Goal: Check status

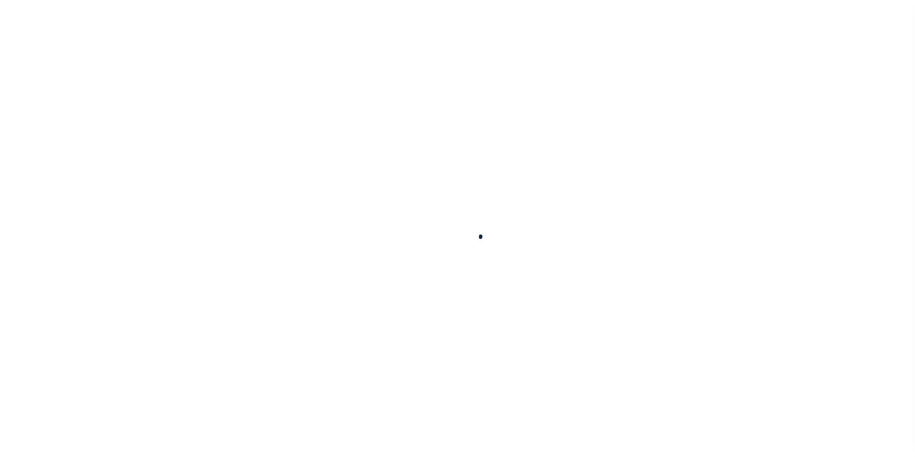
scroll to position [10, 0]
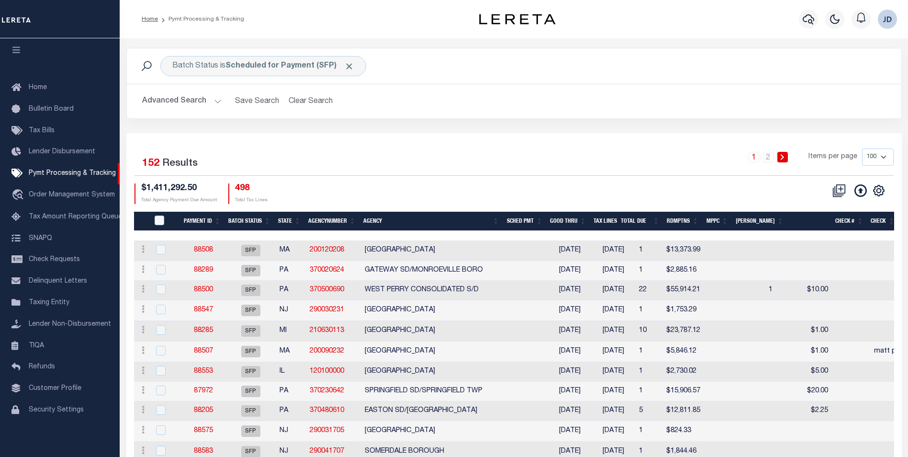
click at [207, 99] on button "Advanced Search" at bounding box center [181, 101] width 79 height 19
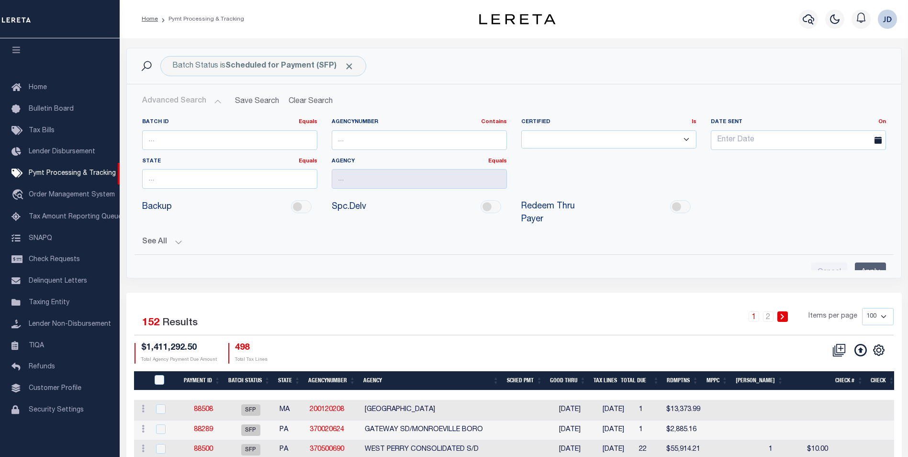
click at [197, 102] on button "Advanced Search" at bounding box center [181, 101] width 79 height 19
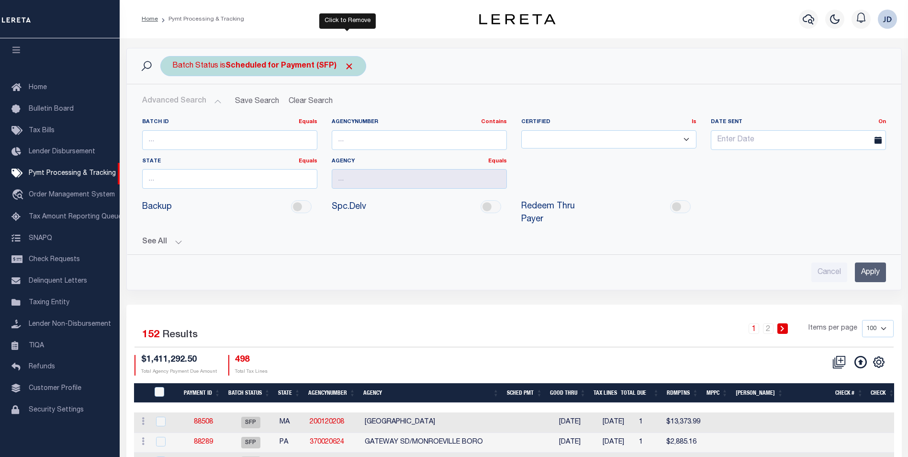
click at [347, 67] on span "Click to Remove" at bounding box center [349, 66] width 10 height 10
click at [185, 72] on div "Batch Status" at bounding box center [195, 66] width 70 height 20
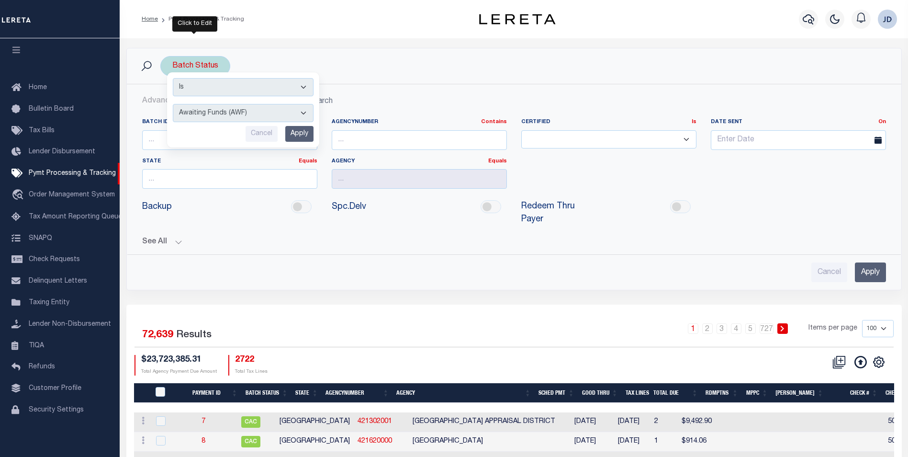
click at [201, 116] on select "Awaiting Funds (AWF) Cleared and Complete (CAC) New Check Needed (NCN) Payment …" at bounding box center [243, 113] width 141 height 18
select select "RFP"
click at [173, 104] on select "Awaiting Funds (AWF) Cleared and Complete (CAC) New Check Needed (NCN) Payment …" at bounding box center [243, 113] width 141 height 18
click at [302, 133] on input "Apply" at bounding box center [299, 134] width 28 height 16
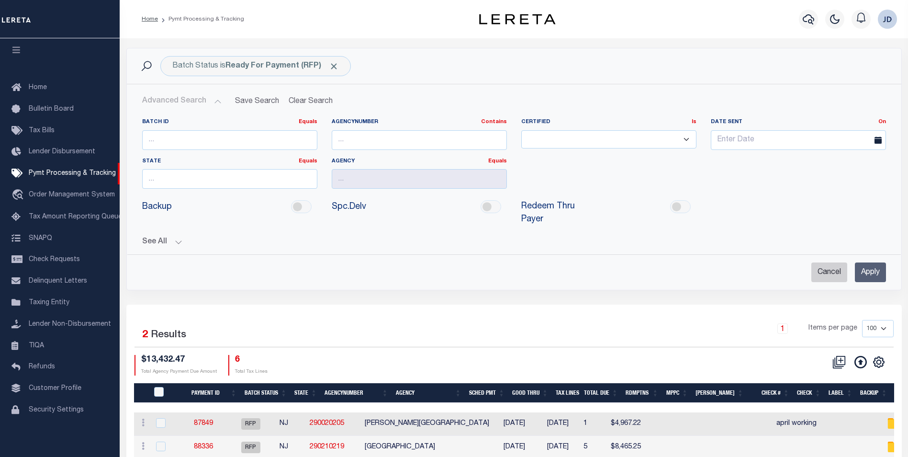
drag, startPoint x: 818, startPoint y: 259, endPoint x: 813, endPoint y: 259, distance: 5.3
click at [818, 262] on input "Cancel" at bounding box center [829, 272] width 36 height 20
checkbox input "true"
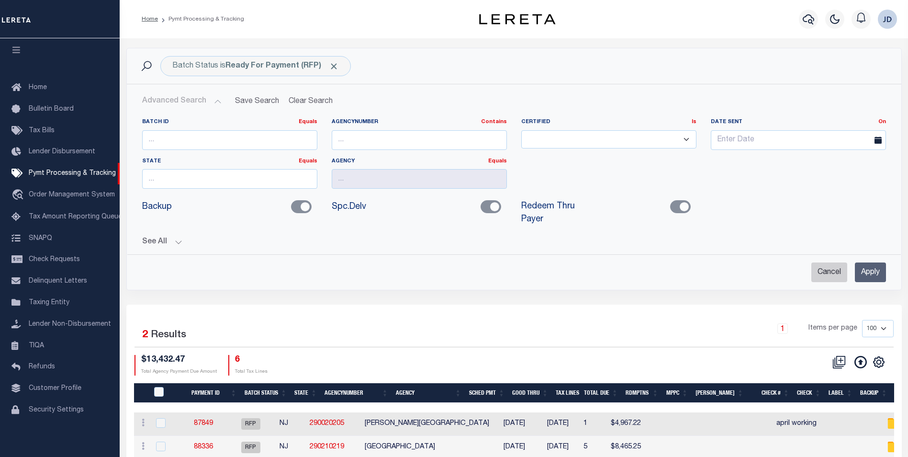
checkbox input "true"
checkbox input "false"
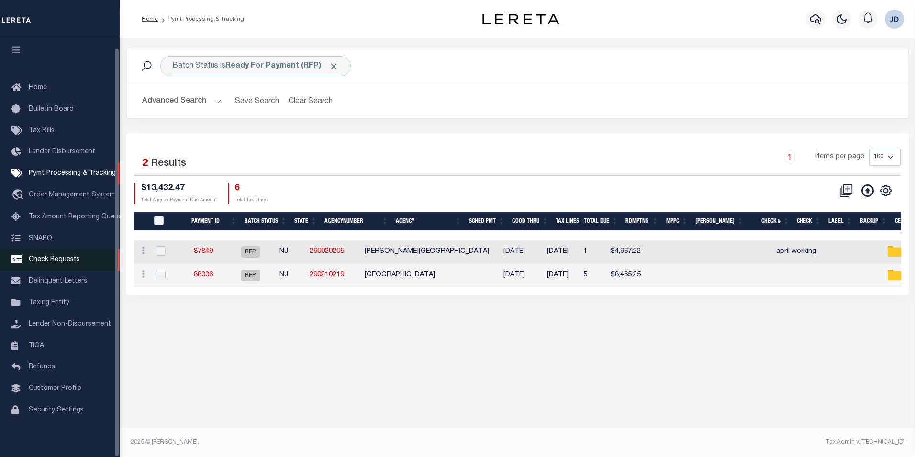
click at [56, 252] on link "Check Requests" at bounding box center [60, 260] width 120 height 22
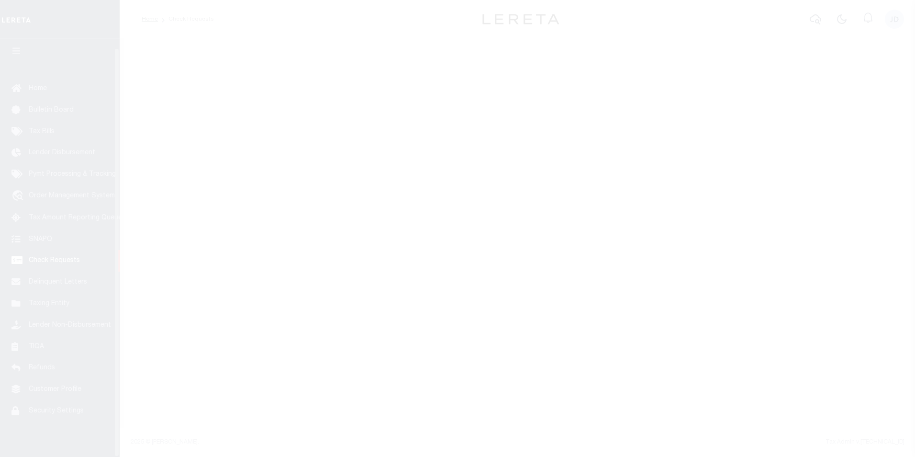
scroll to position [10, 0]
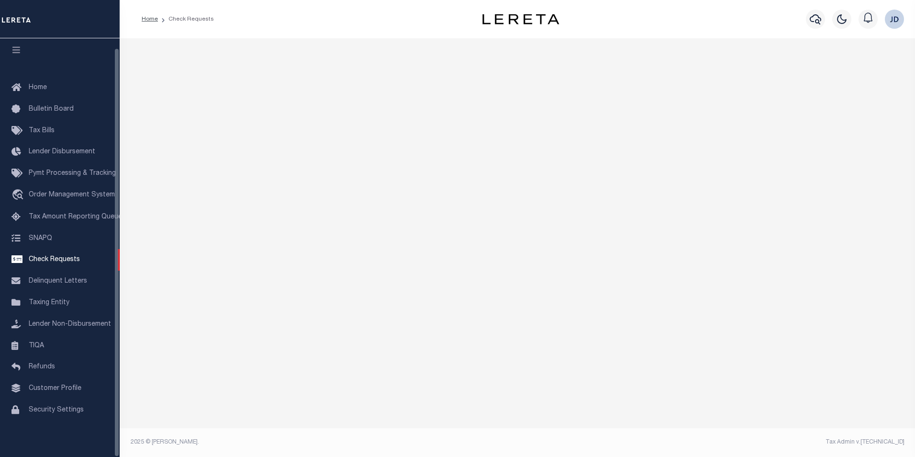
select select "50"
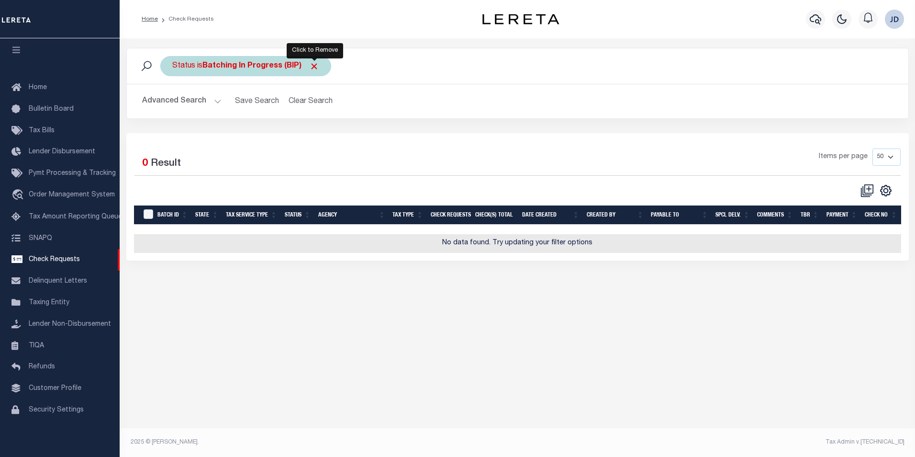
click at [316, 65] on span "Click to Remove" at bounding box center [314, 66] width 10 height 10
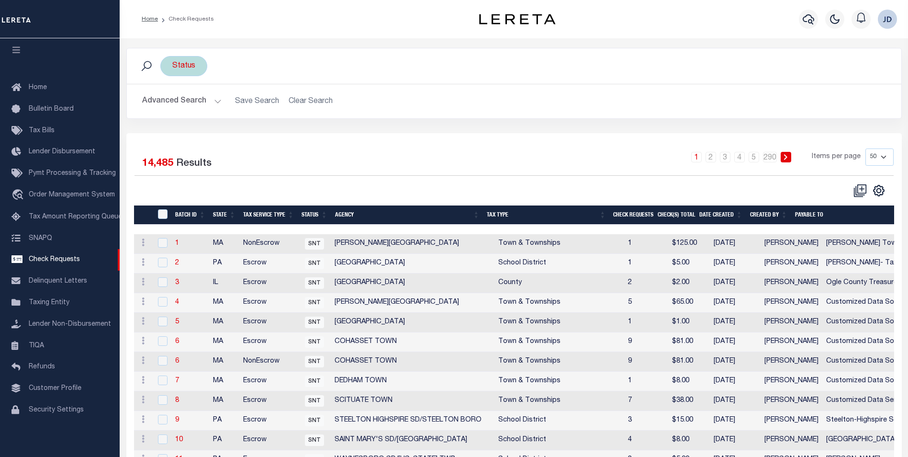
click at [185, 71] on div "Status" at bounding box center [183, 66] width 47 height 20
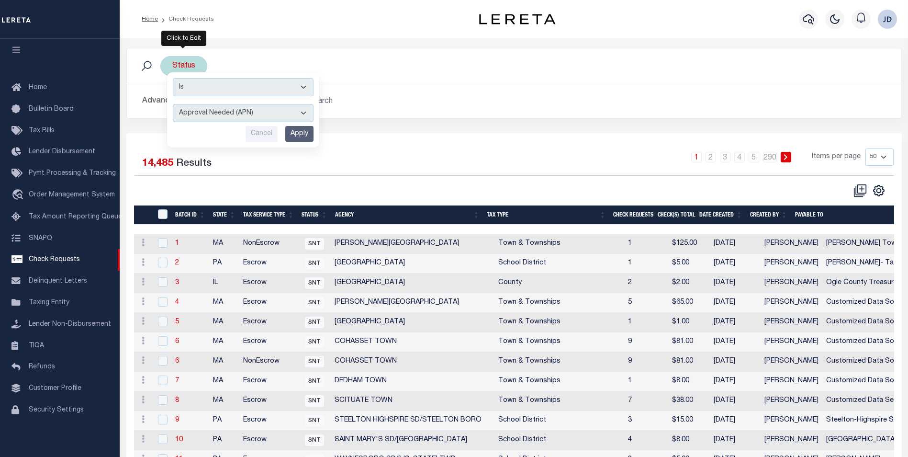
click at [236, 117] on select "Approval Needed (APN) Batching In Progress (BIP) Check Returned (CKR) Cleared a…" at bounding box center [243, 113] width 141 height 18
click at [544, 94] on h2 "Advanced Search Save Search Clear Search" at bounding box center [513, 101] width 759 height 19
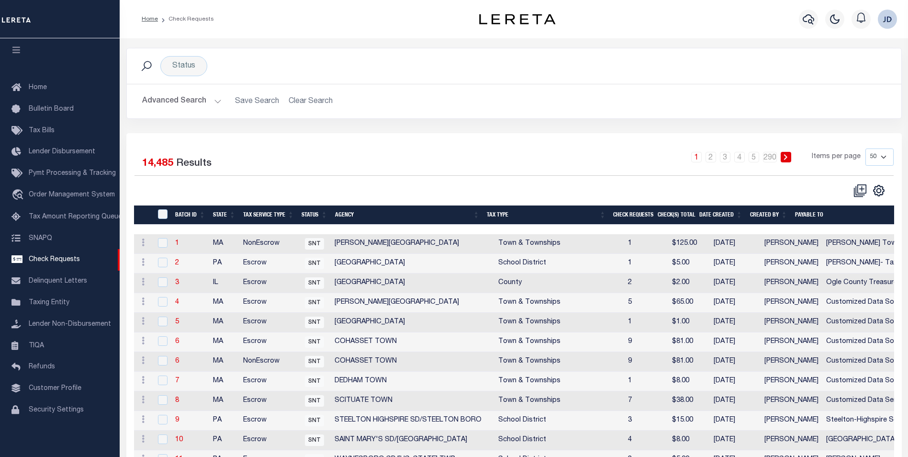
click at [835, 78] on div "Status Is Contains Approval Needed (APN) Batching In Progress (BIP) Check Retur…" at bounding box center [514, 65] width 774 height 35
click at [186, 69] on div "Status Is Contains Approval Needed (APN) Batching In Progress (BIP) Check Retur…" at bounding box center [183, 66] width 47 height 20
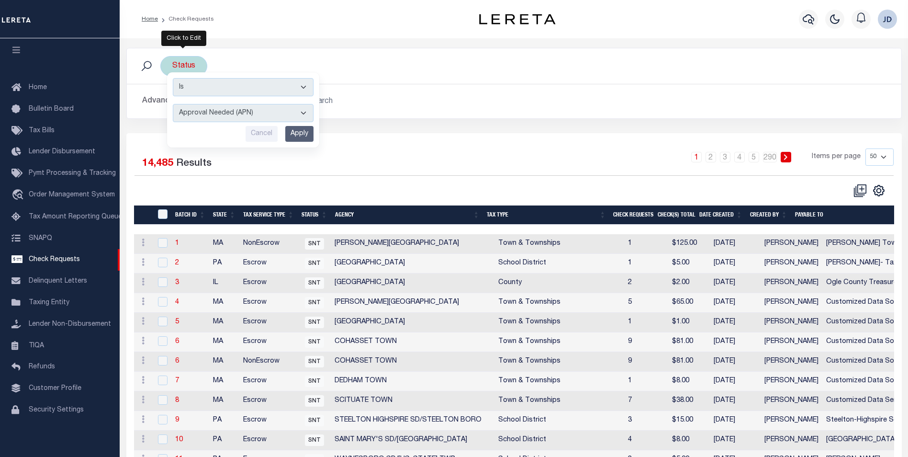
click at [291, 135] on input "Apply" at bounding box center [299, 134] width 28 height 16
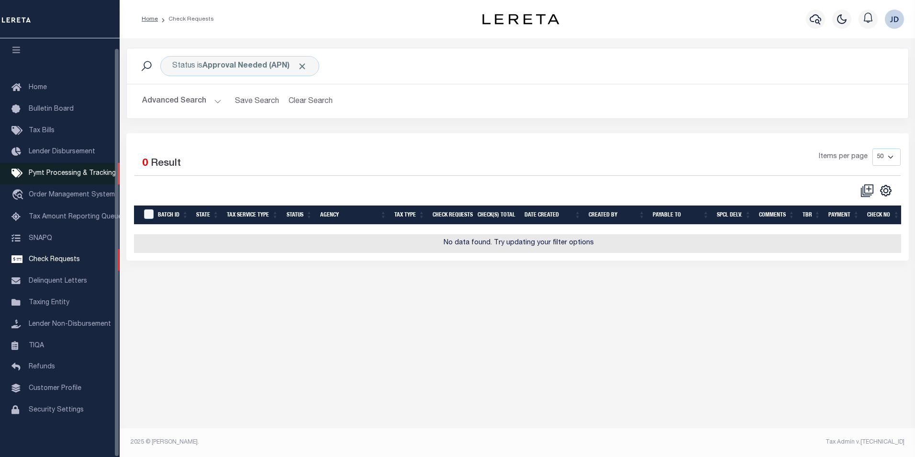
click at [46, 170] on span "Pymt Processing & Tracking" at bounding box center [72, 173] width 87 height 7
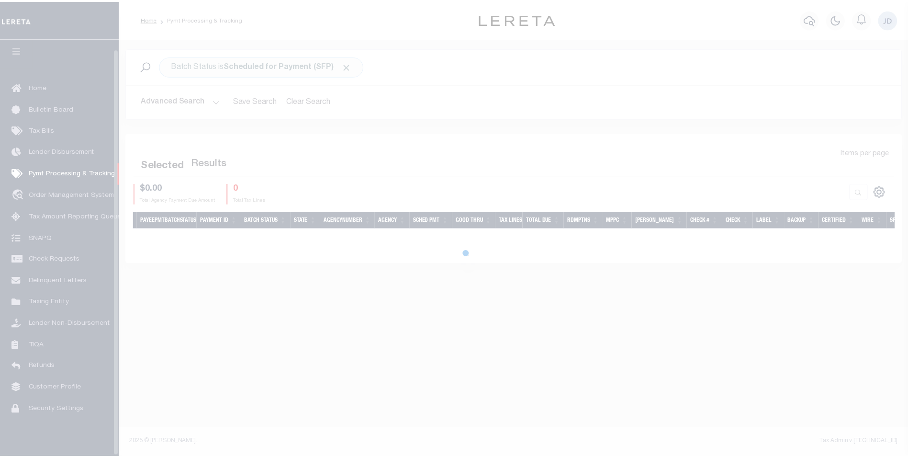
scroll to position [10, 0]
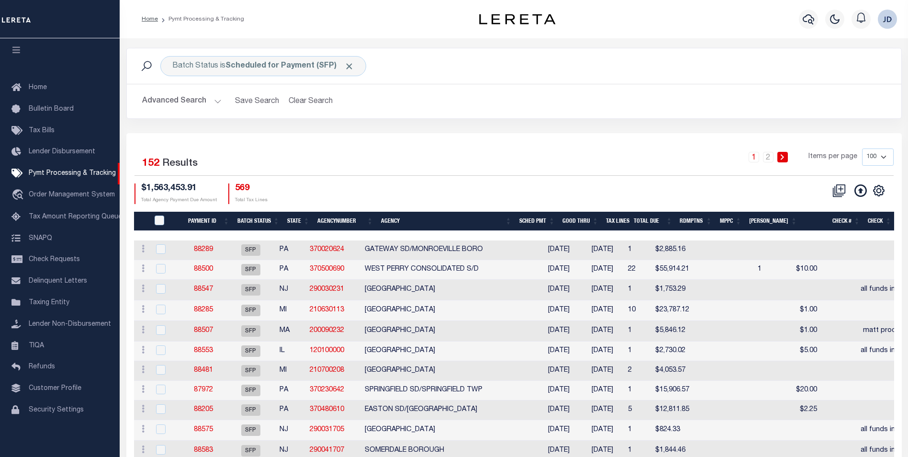
click at [737, 6] on div "Profile Sign out" at bounding box center [741, 19] width 320 height 34
